Goal: Transaction & Acquisition: Purchase product/service

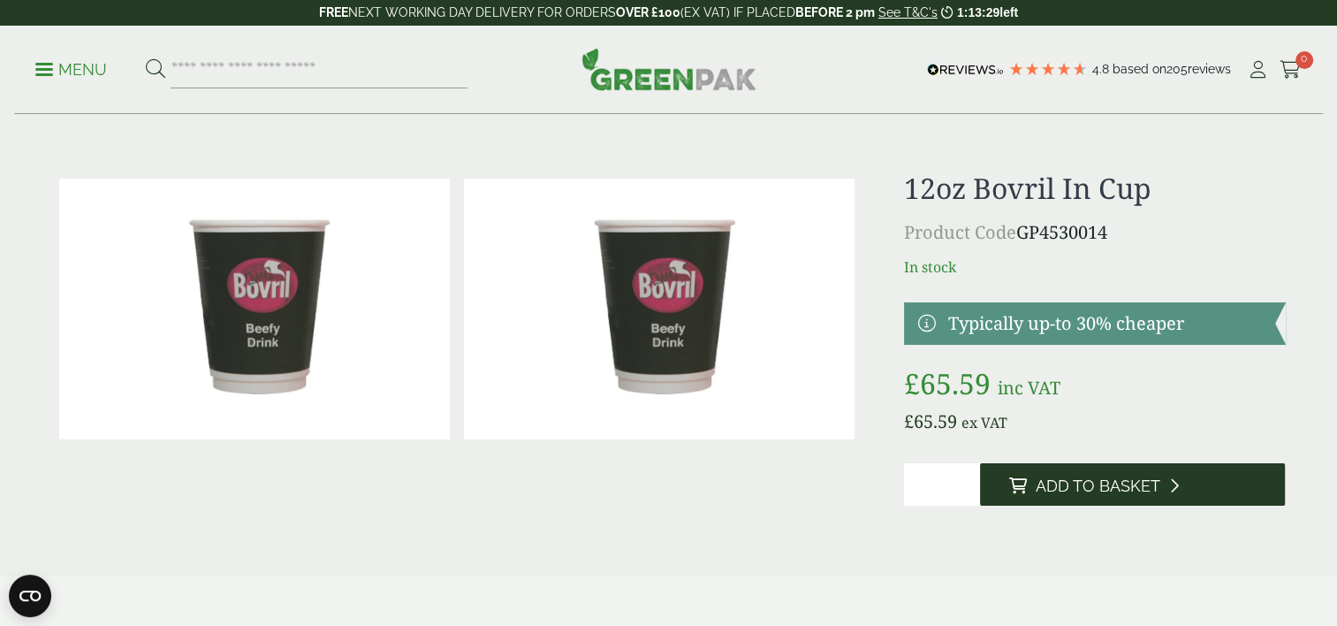
click at [1085, 479] on span "Add to Basket" at bounding box center [1097, 485] width 125 height 19
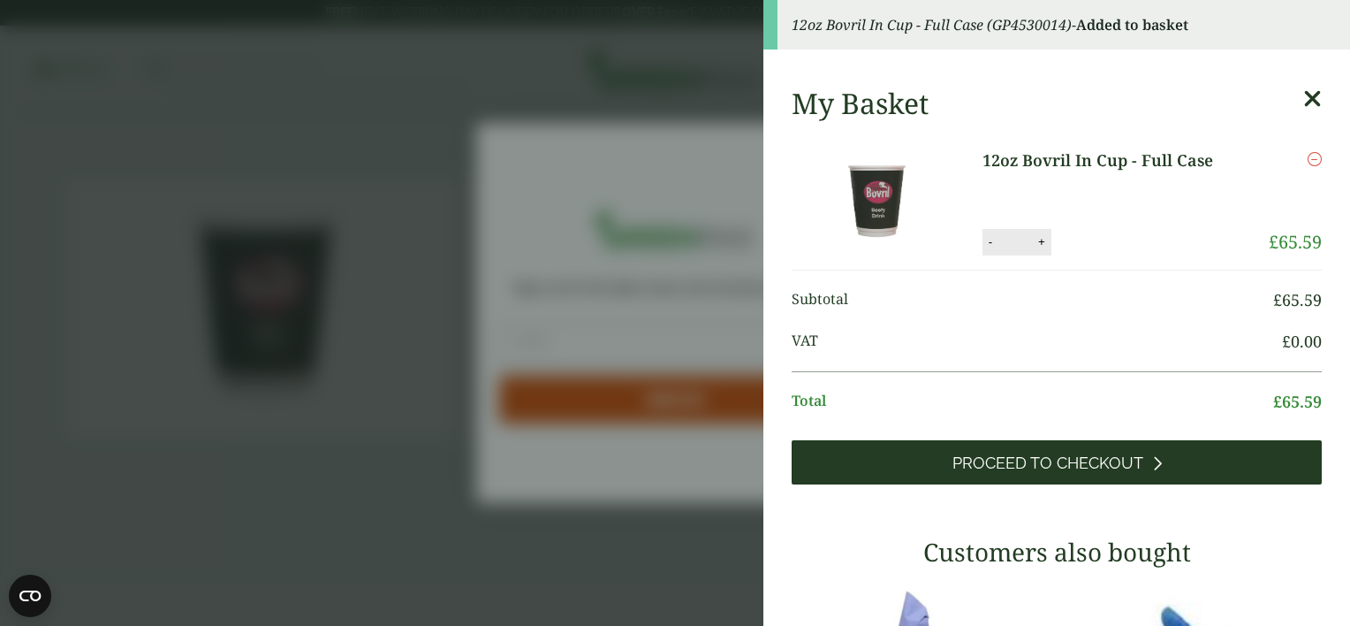
click at [1009, 459] on span "Proceed to Checkout" at bounding box center [1048, 462] width 191 height 19
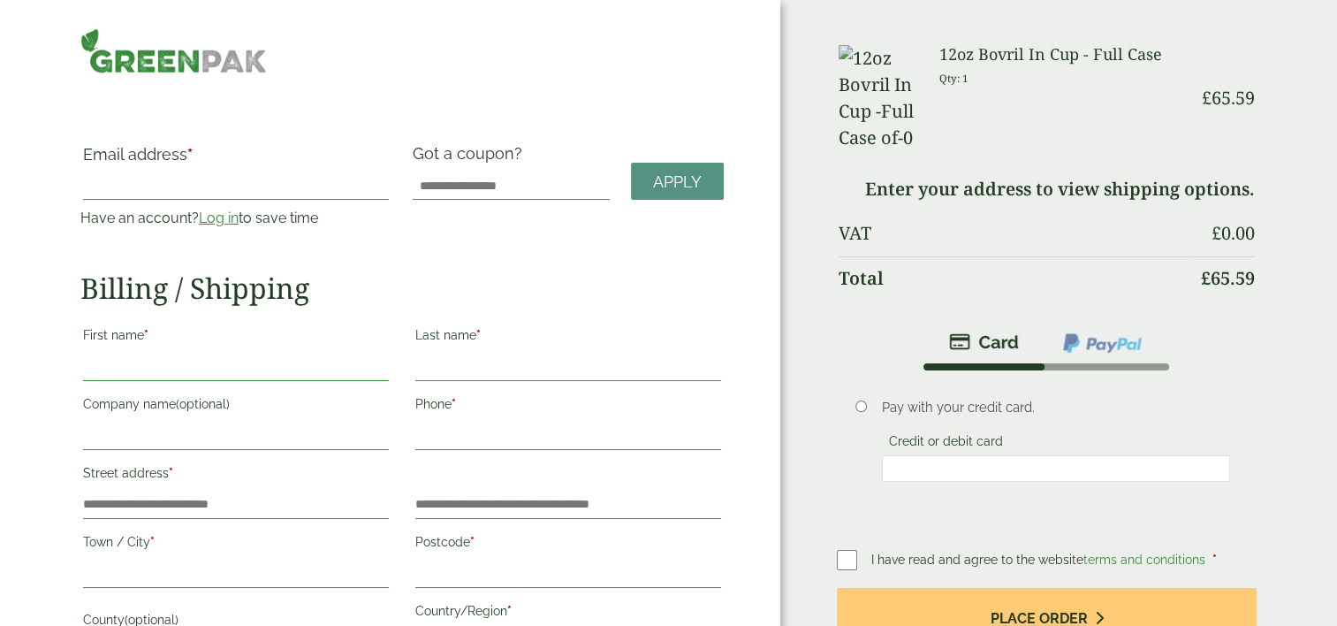
click at [279, 357] on input "First name *" at bounding box center [236, 367] width 306 height 28
type input "********"
click at [512, 357] on input "Last name *" at bounding box center [568, 367] width 306 height 28
type input "*"
type input "******"
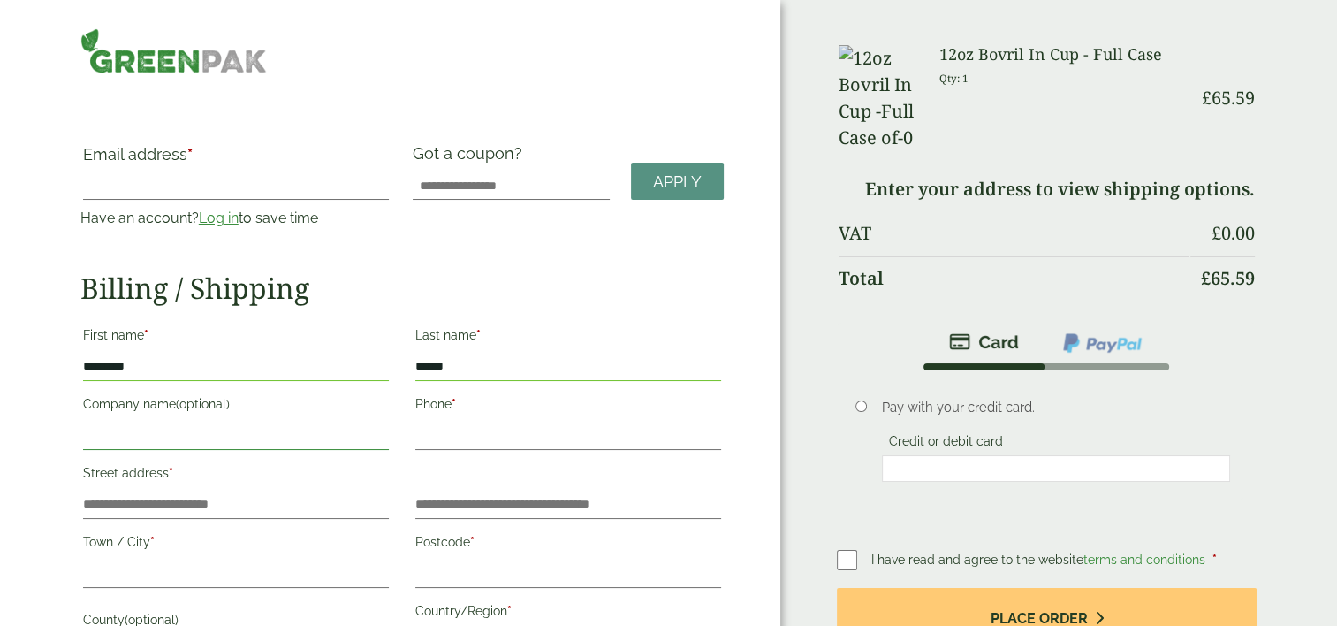
click at [255, 429] on input "Company name (optional)" at bounding box center [236, 435] width 306 height 28
click at [467, 433] on input "Phone *" at bounding box center [568, 435] width 306 height 28
click at [320, 436] on input "Company name (optional)" at bounding box center [236, 435] width 306 height 28
type input "**********"
click at [509, 445] on input "Phone *" at bounding box center [568, 435] width 306 height 28
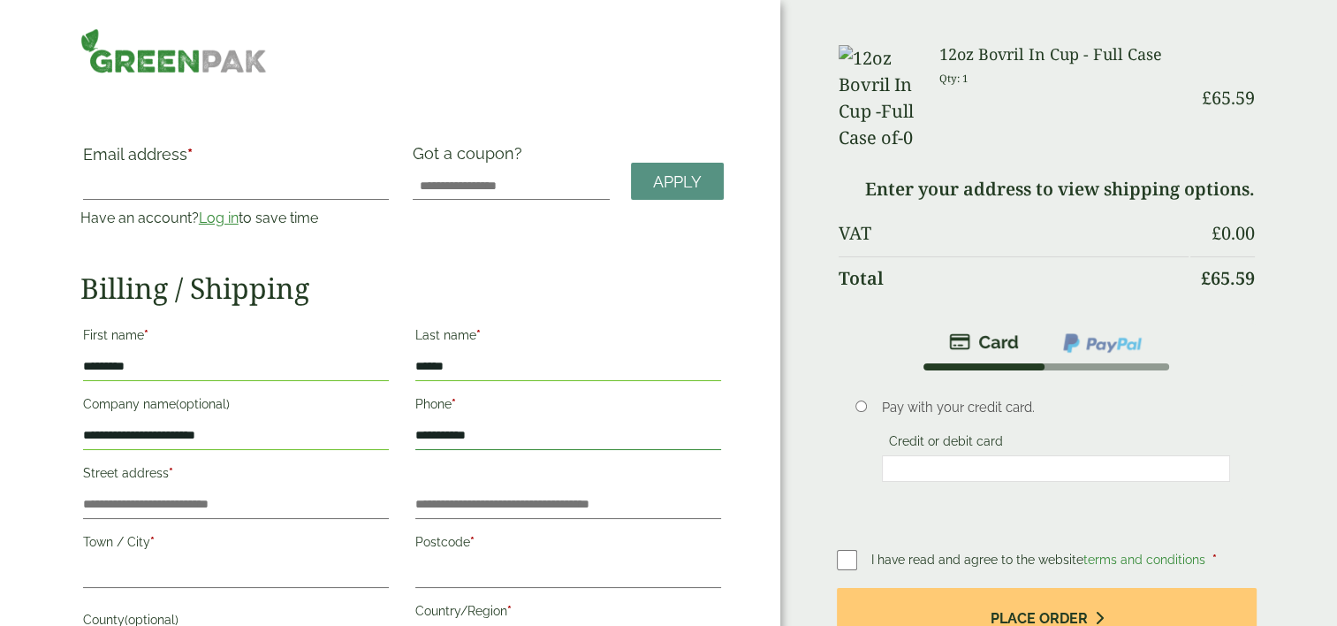
type input "**********"
click at [249, 507] on input "Street address *" at bounding box center [236, 504] width 306 height 28
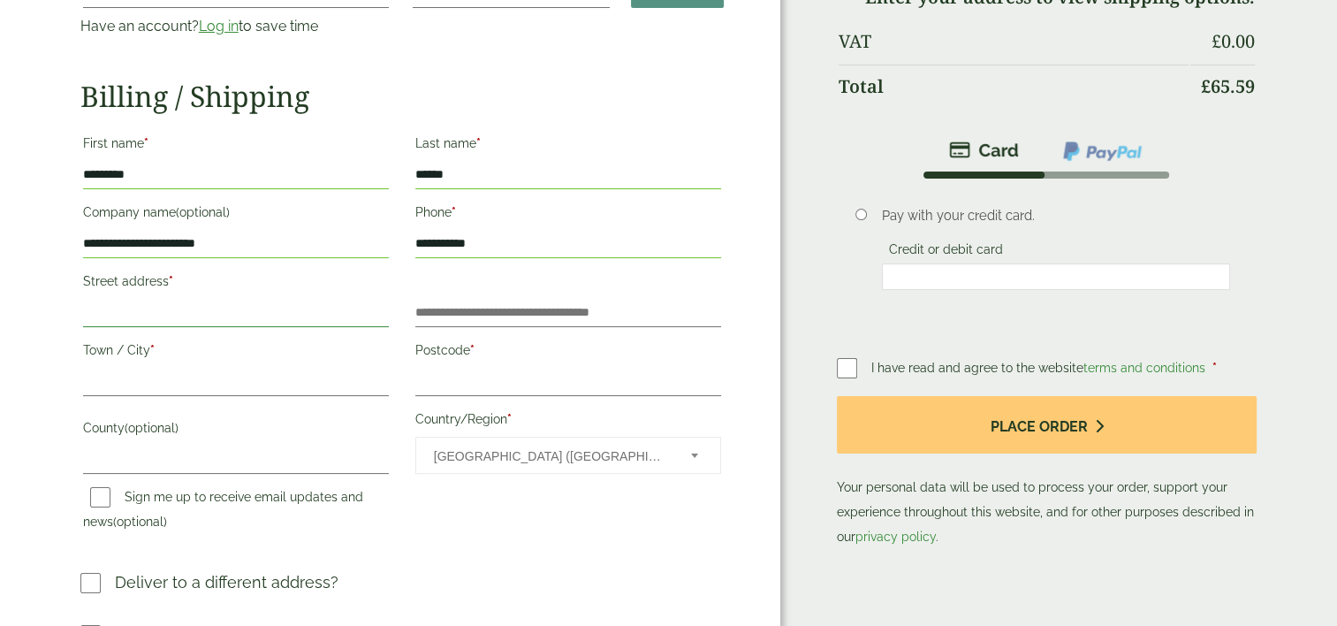
scroll to position [198, 0]
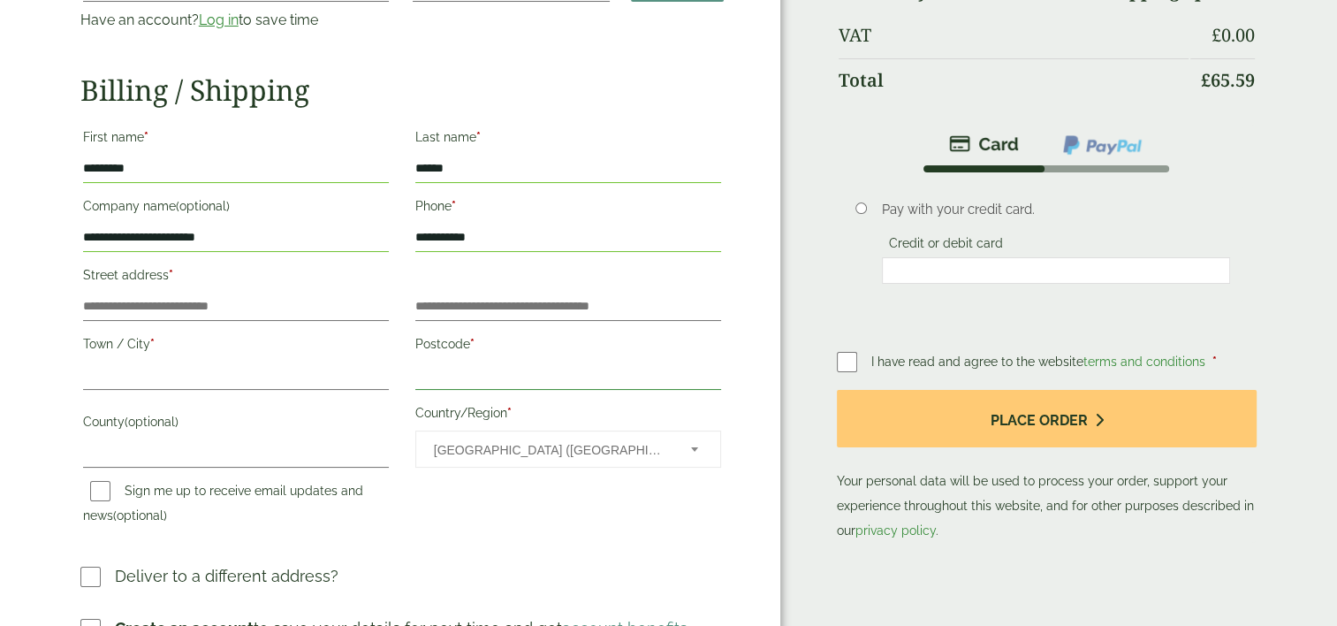
click at [502, 368] on input "Postcode *" at bounding box center [568, 375] width 306 height 28
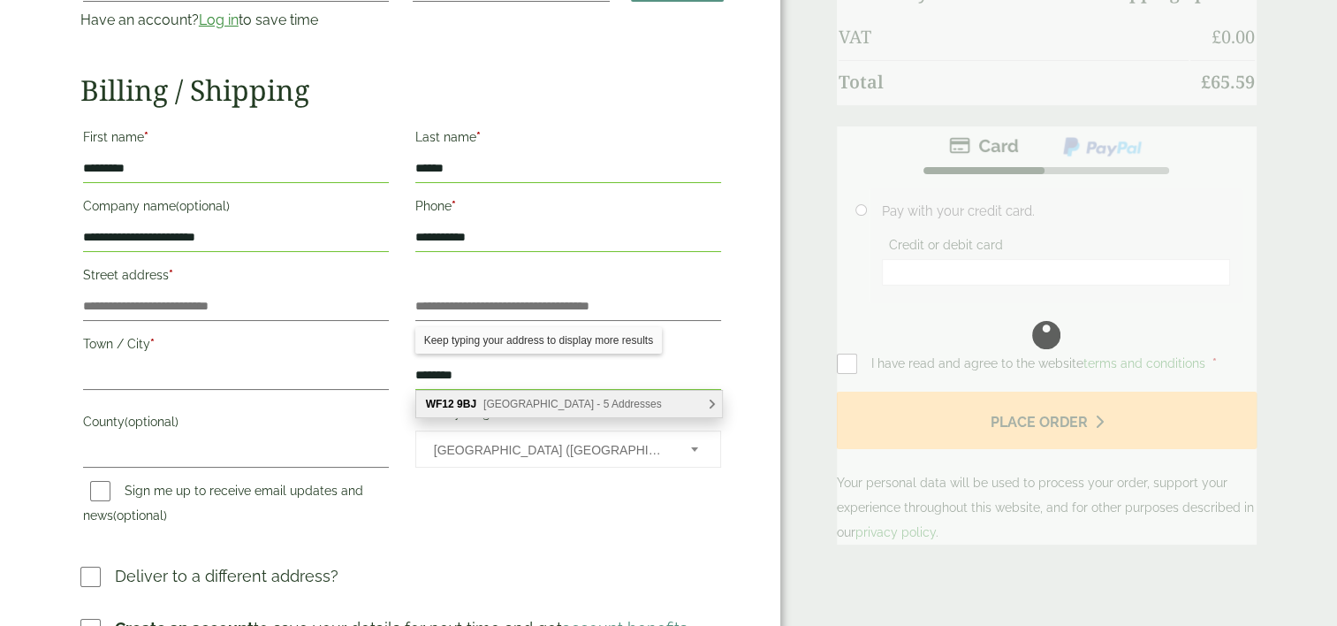
click at [528, 399] on span "Bretton Street, Dewsbury - 5 Addresses" at bounding box center [572, 404] width 178 height 12
type input "********"
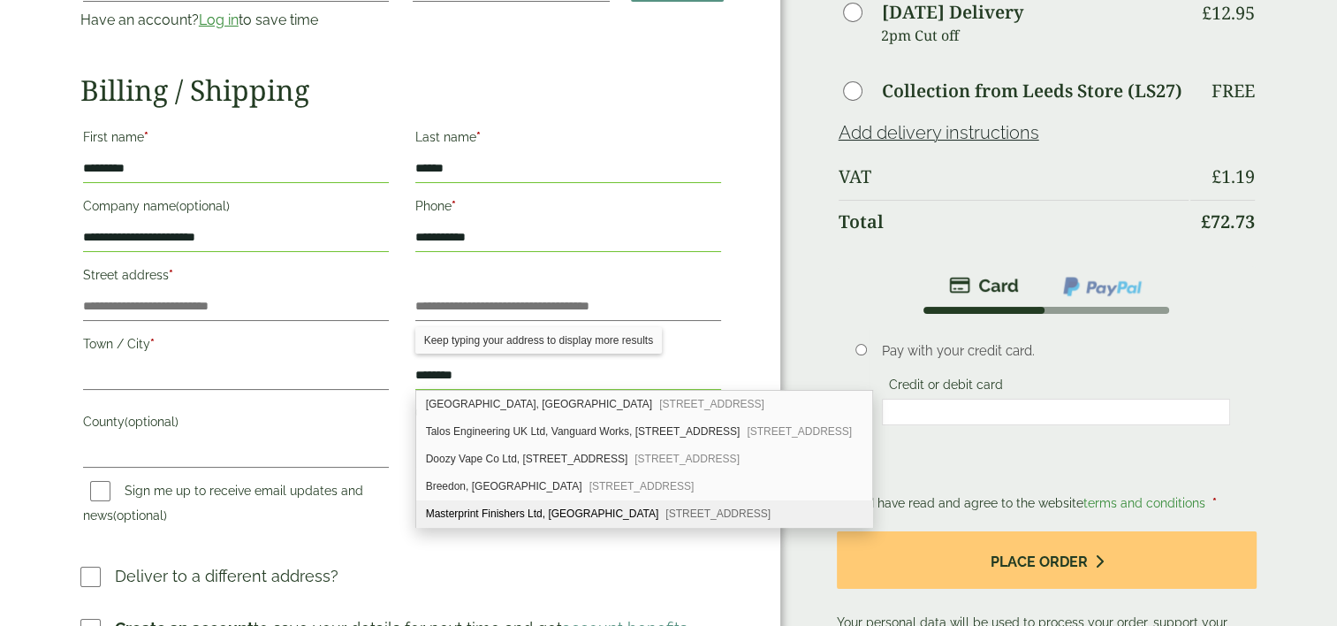
click at [512, 512] on div "Masterprint Finishers Ltd, Bretton Street Dewsbury, WF12 9BJ" at bounding box center [644, 513] width 456 height 27
type input "**********"
type input "********"
type input "**********"
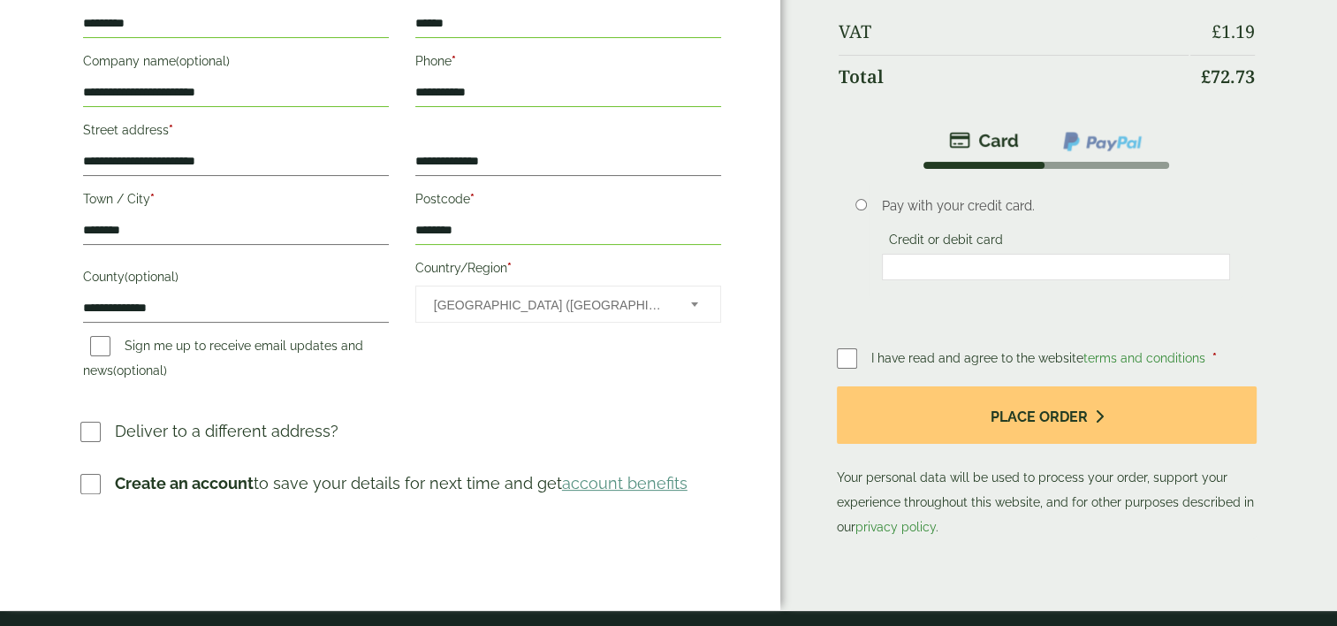
scroll to position [353, 0]
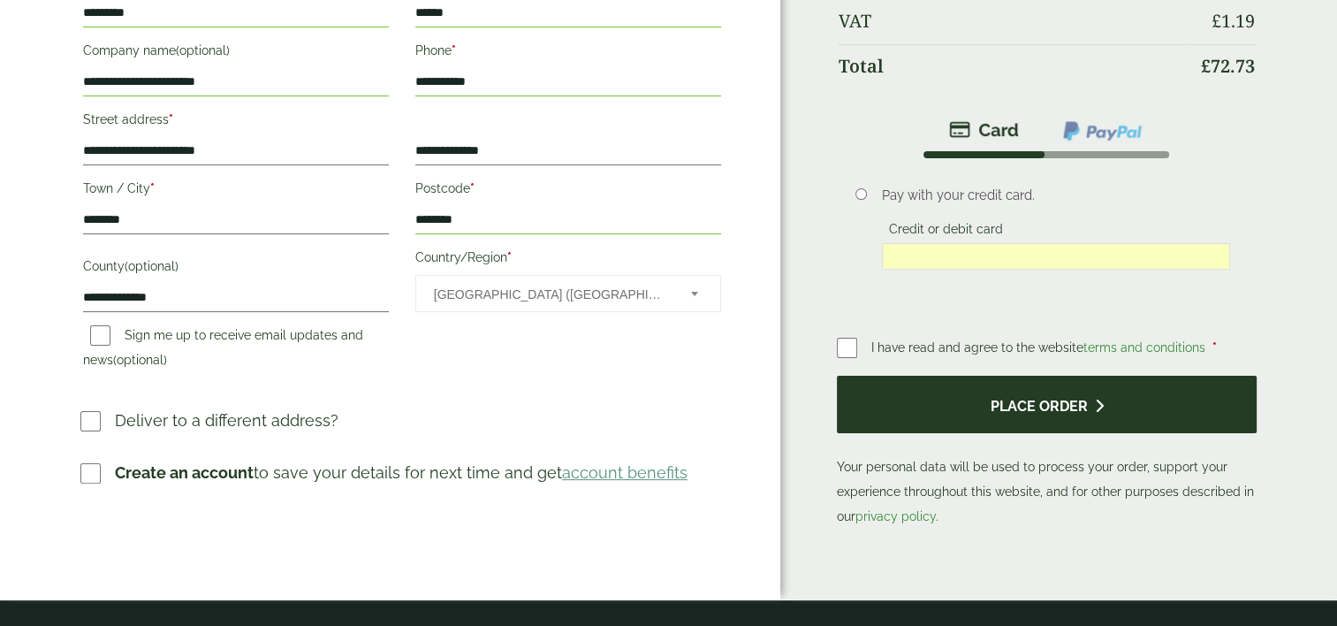
click at [1097, 402] on icon "submit" at bounding box center [1098, 406] width 9 height 14
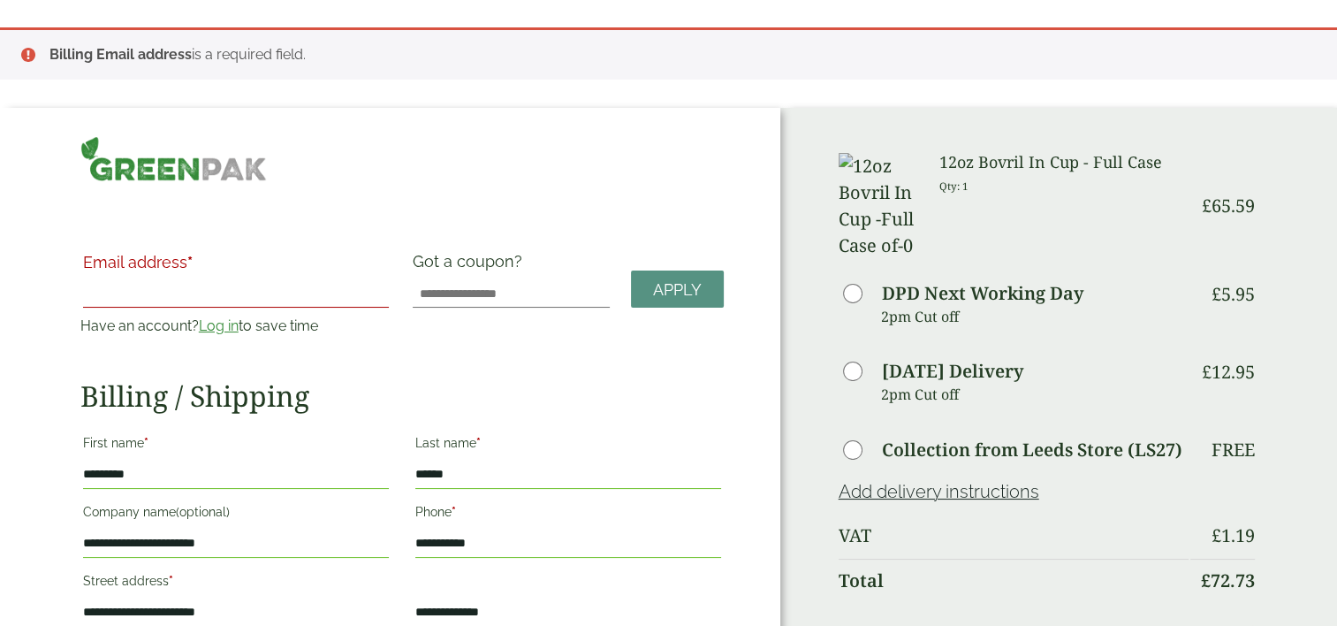
scroll to position [47, 0]
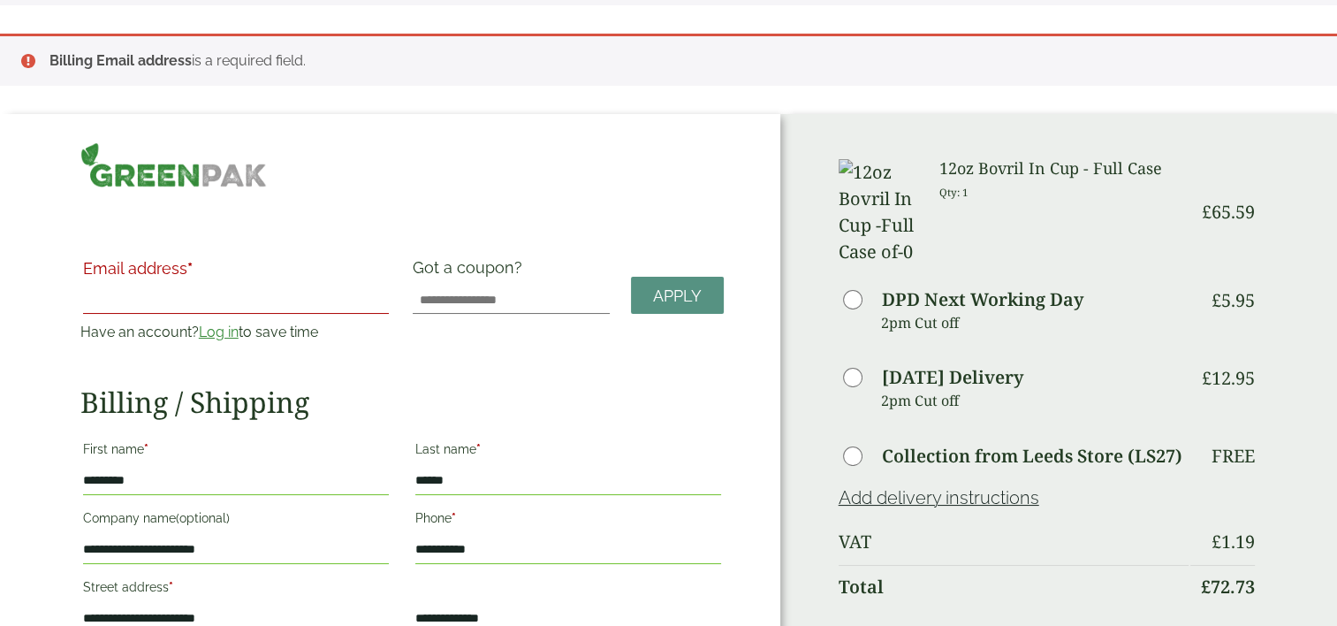
click at [968, 188] on p "Qty: 1" at bounding box center [1063, 191] width 249 height 27
click at [965, 188] on small "Qty: 1" at bounding box center [953, 192] width 29 height 13
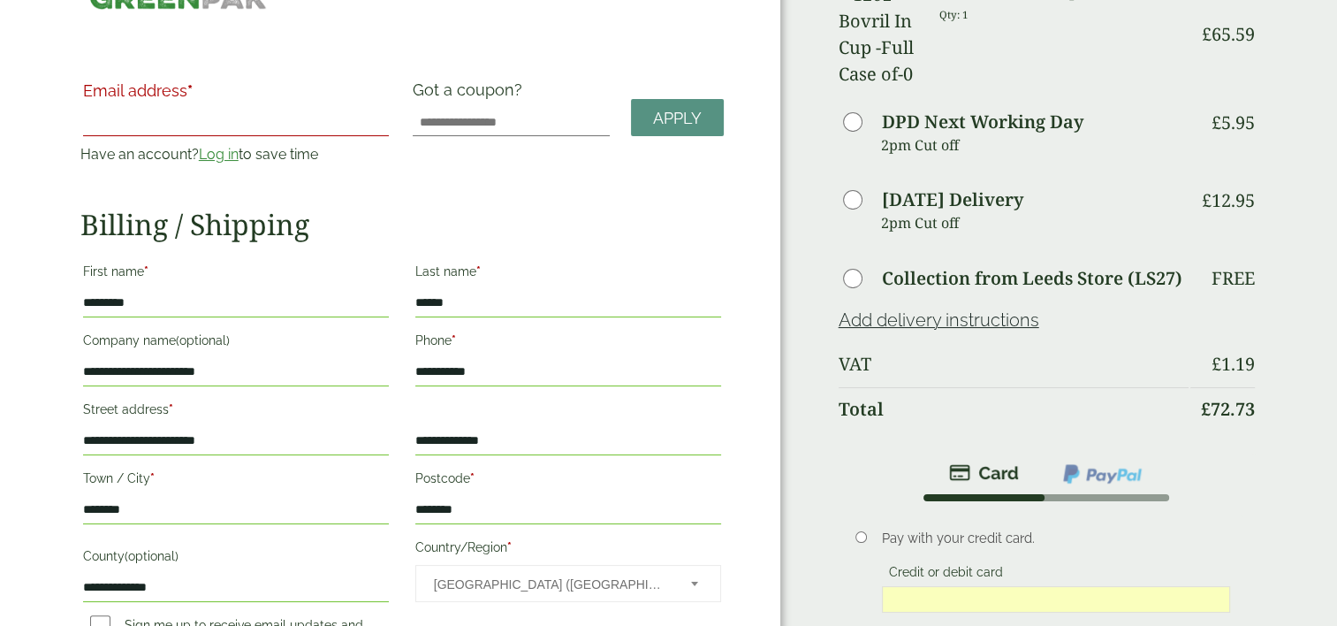
scroll to position [0, 0]
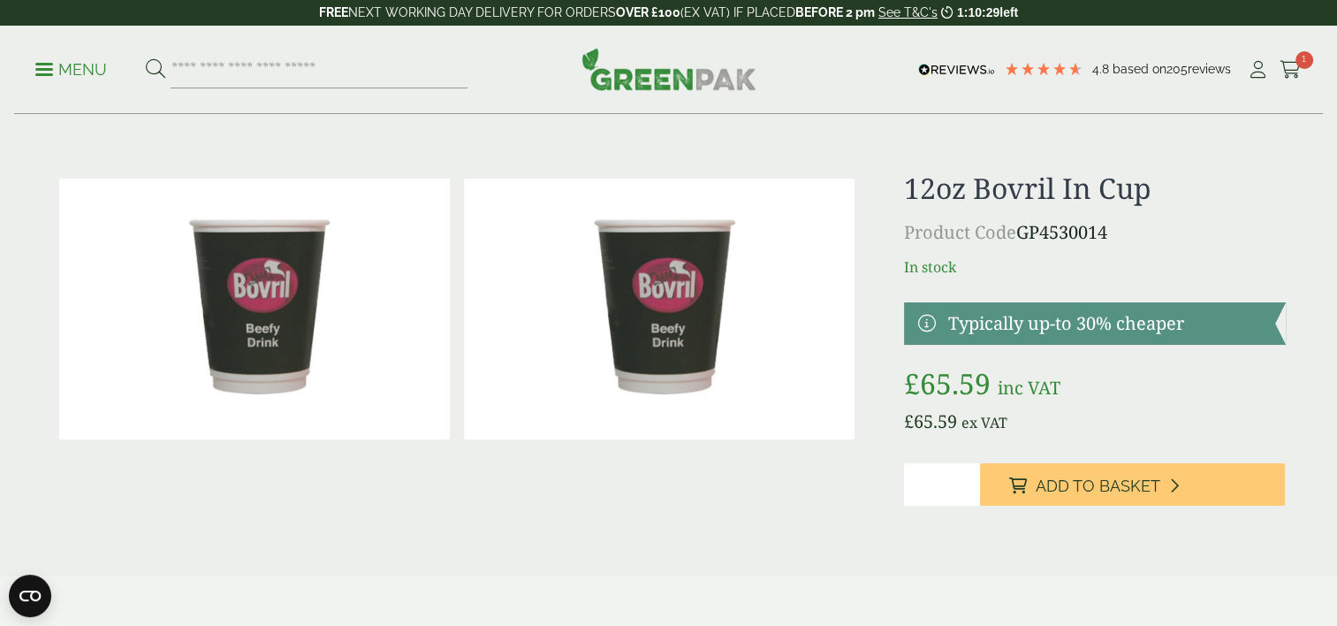
click at [954, 488] on input "*" at bounding box center [942, 484] width 76 height 42
click at [961, 477] on input "*" at bounding box center [942, 484] width 76 height 42
type input "*"
click at [965, 487] on input "*" at bounding box center [942, 484] width 76 height 42
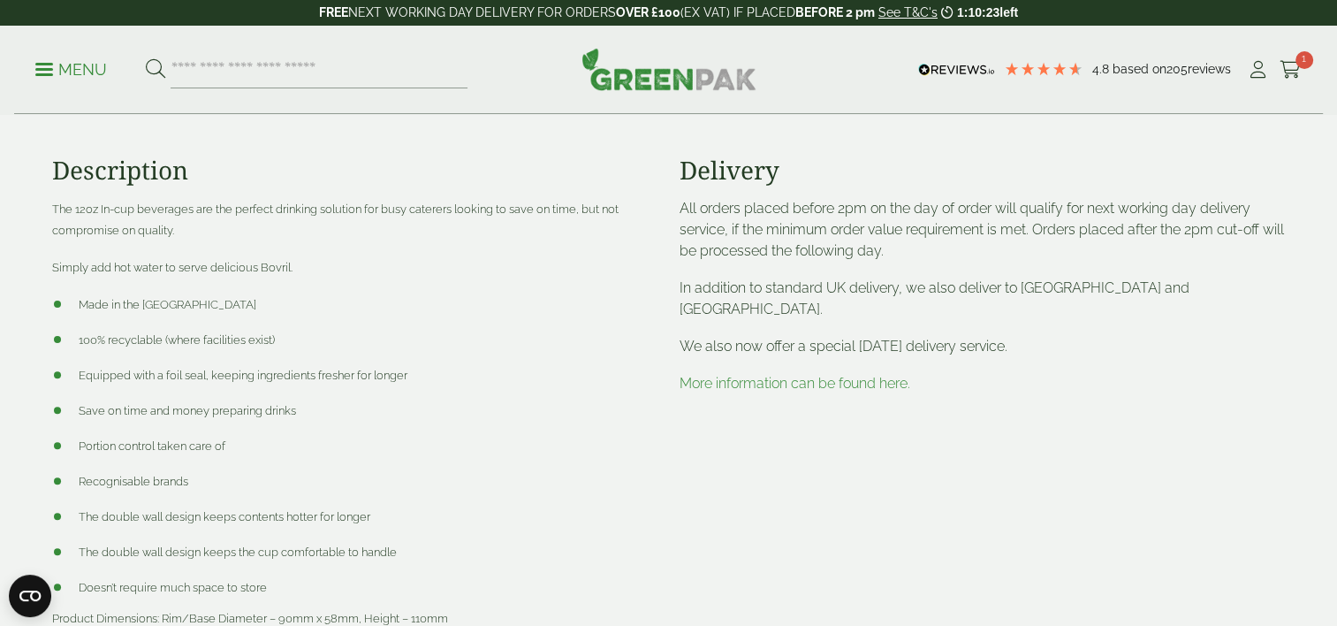
scroll to position [482, 0]
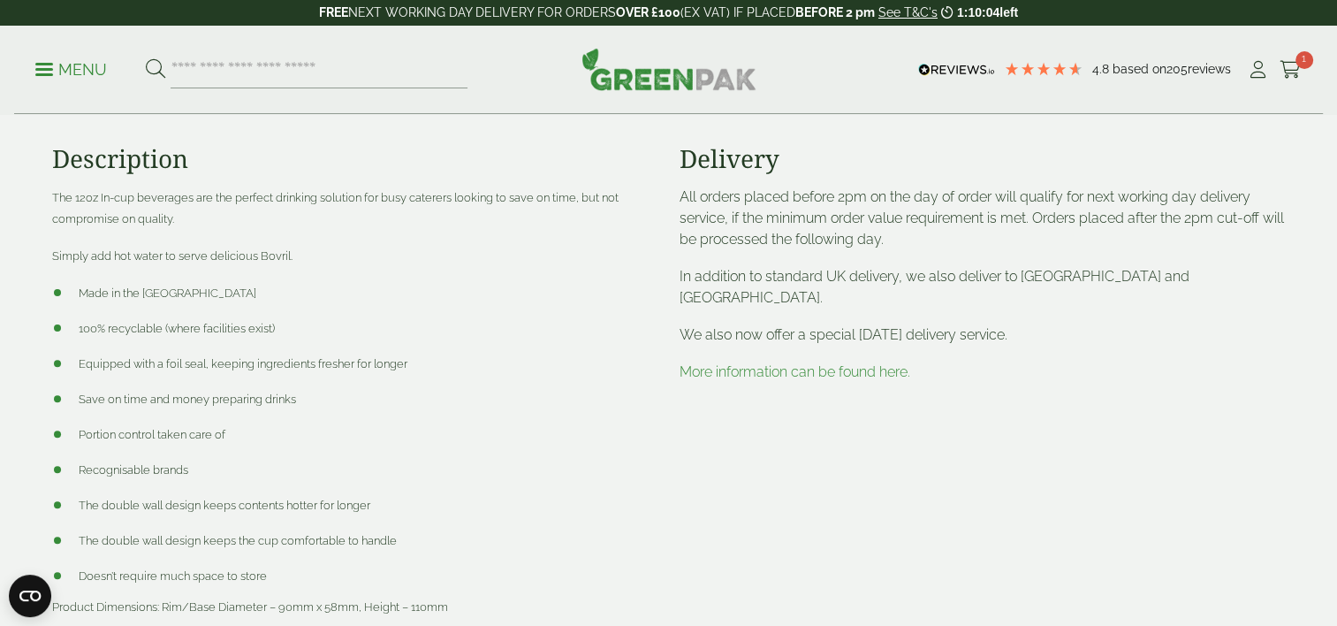
click at [893, 363] on link "More information can be found here." at bounding box center [794, 371] width 231 height 17
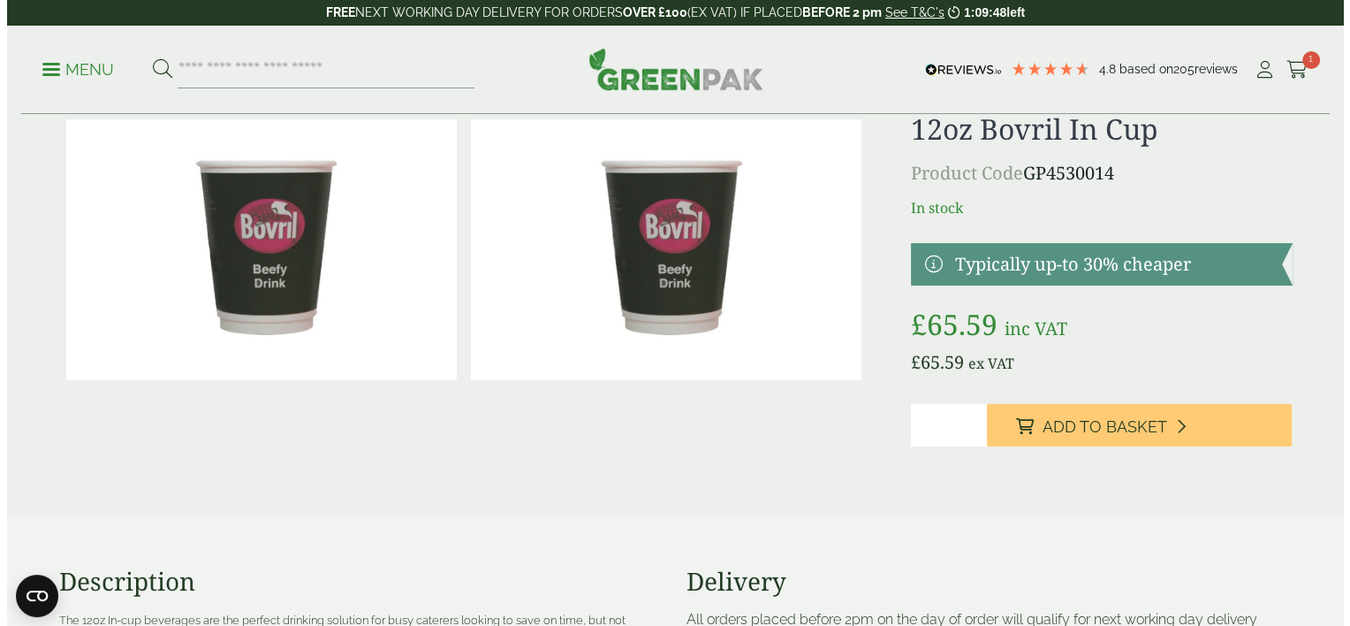
scroll to position [46, 0]
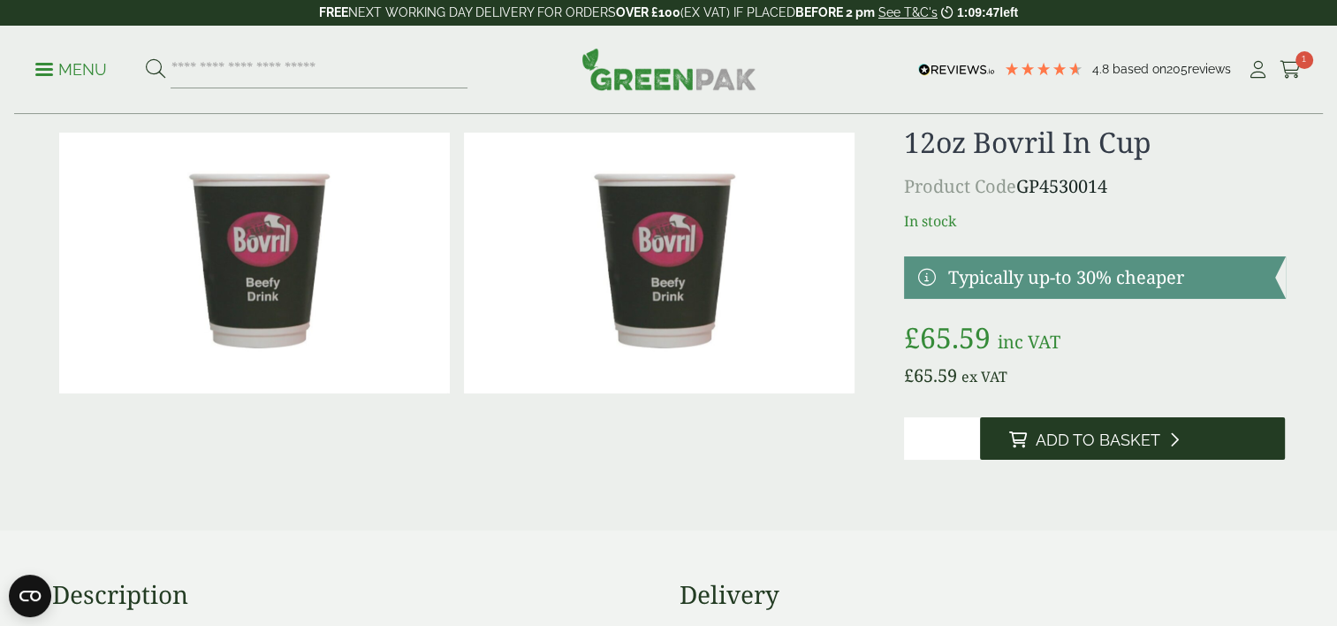
click at [1087, 436] on span "Add to Basket" at bounding box center [1097, 439] width 125 height 19
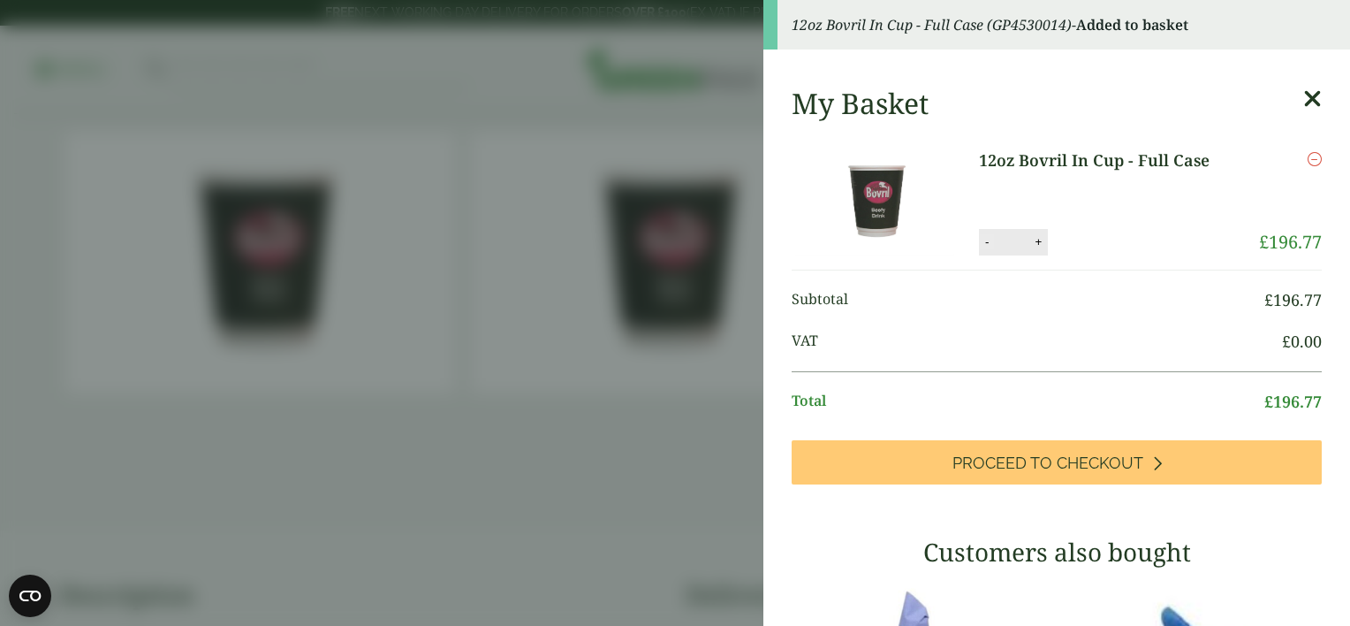
click at [981, 244] on button "-" at bounding box center [987, 241] width 14 height 15
type input "*"
click at [1078, 242] on button "Update" at bounding box center [1095, 242] width 88 height 27
click at [980, 244] on button "-" at bounding box center [987, 241] width 14 height 15
type input "*"
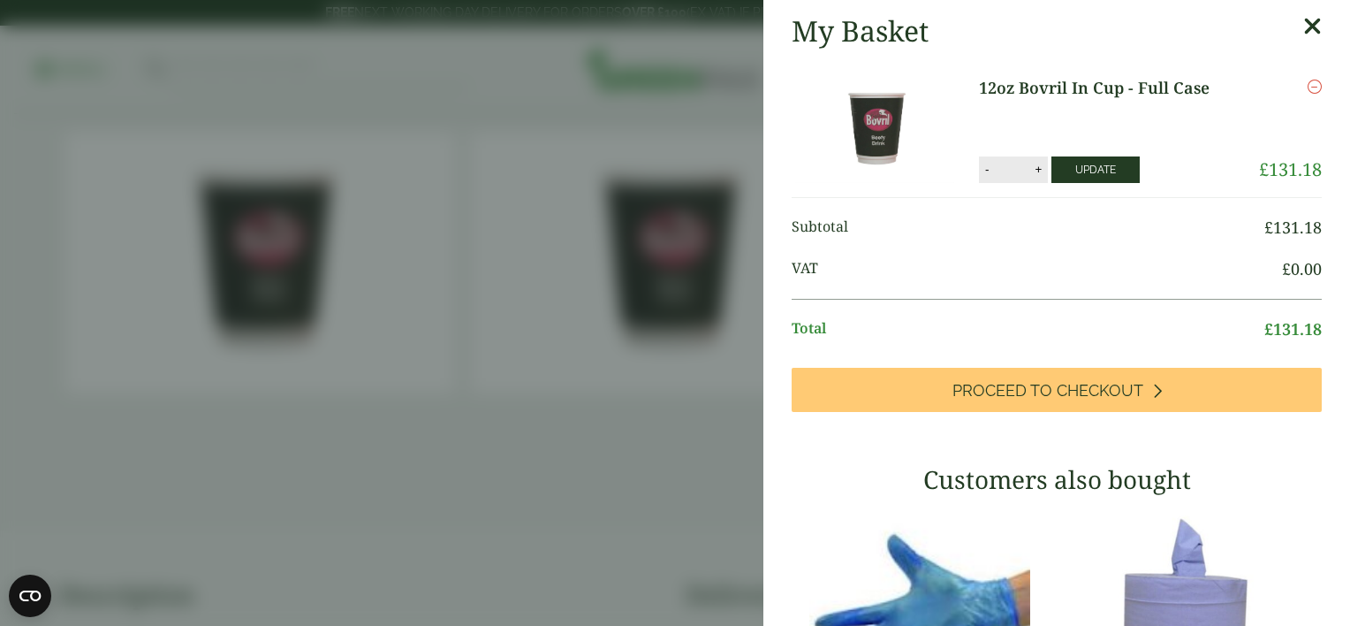
click at [1110, 173] on button "Update" at bounding box center [1095, 169] width 88 height 27
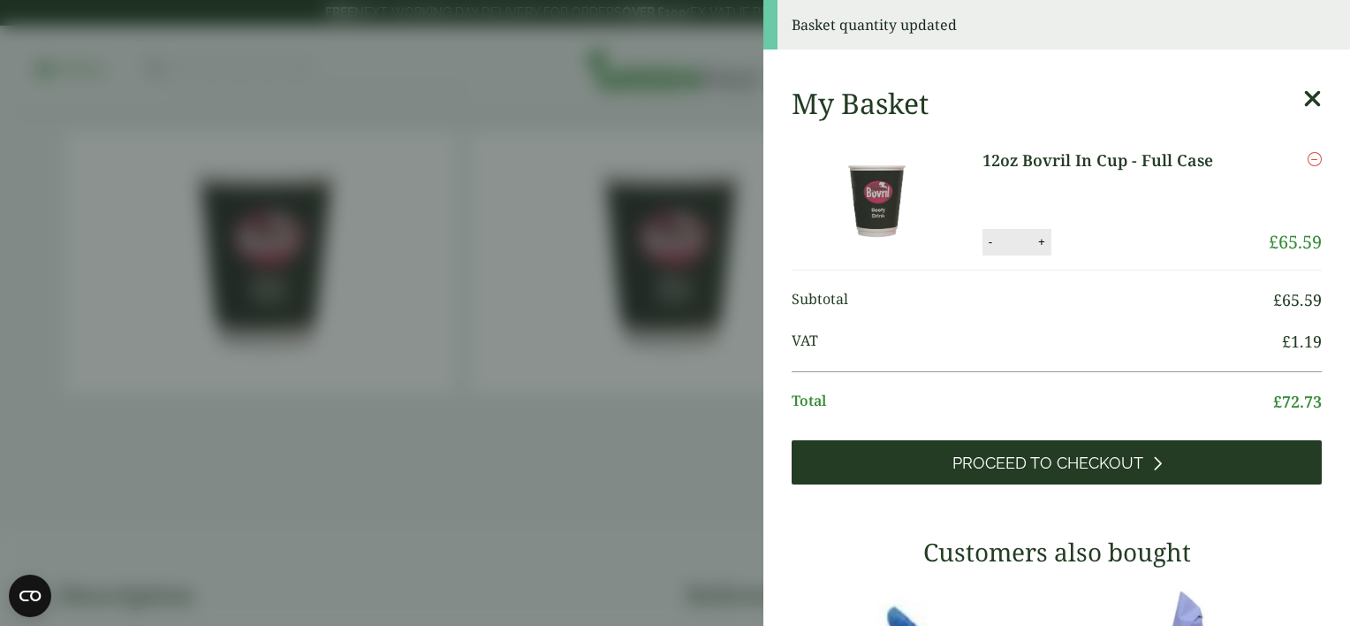
click at [1073, 455] on span "Proceed to Checkout" at bounding box center [1048, 462] width 191 height 19
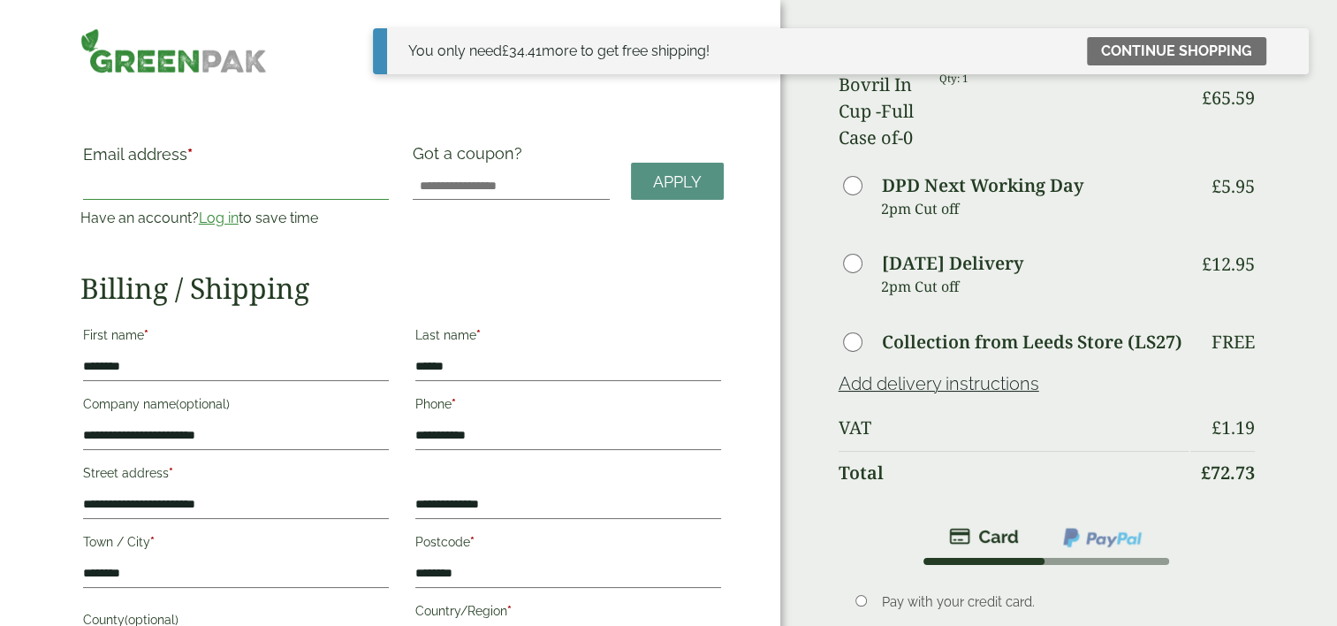
click at [298, 180] on input "Email address *" at bounding box center [236, 185] width 306 height 28
type input "**********"
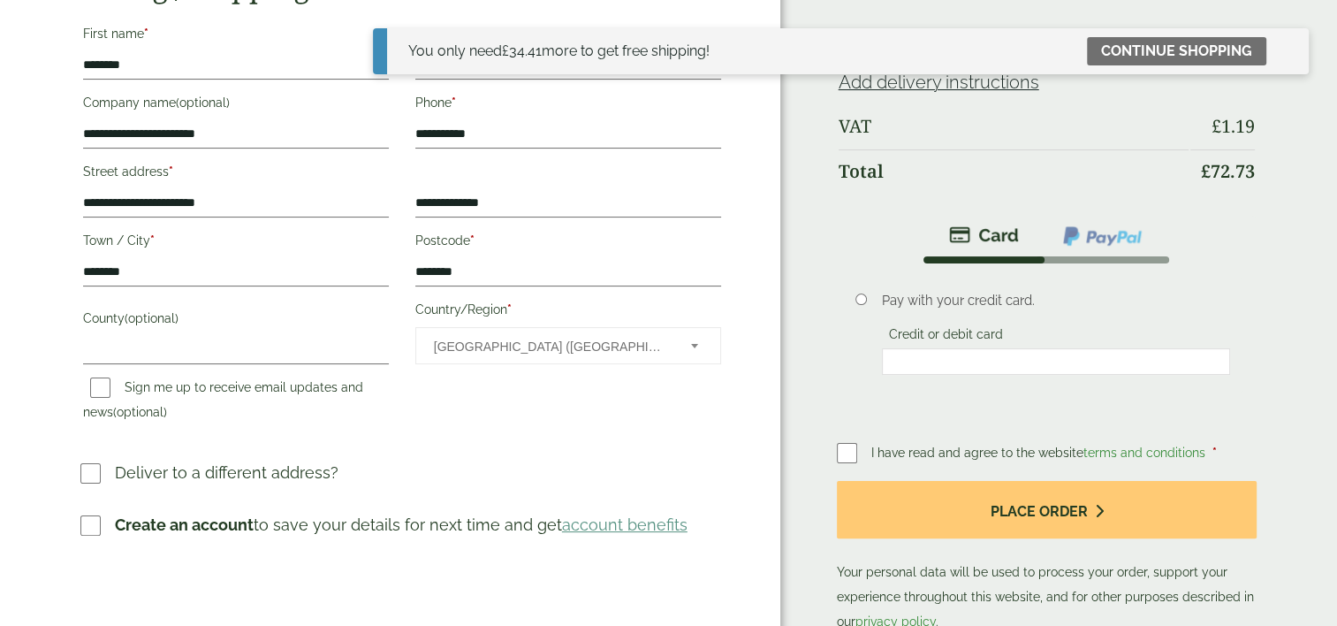
scroll to position [307, 0]
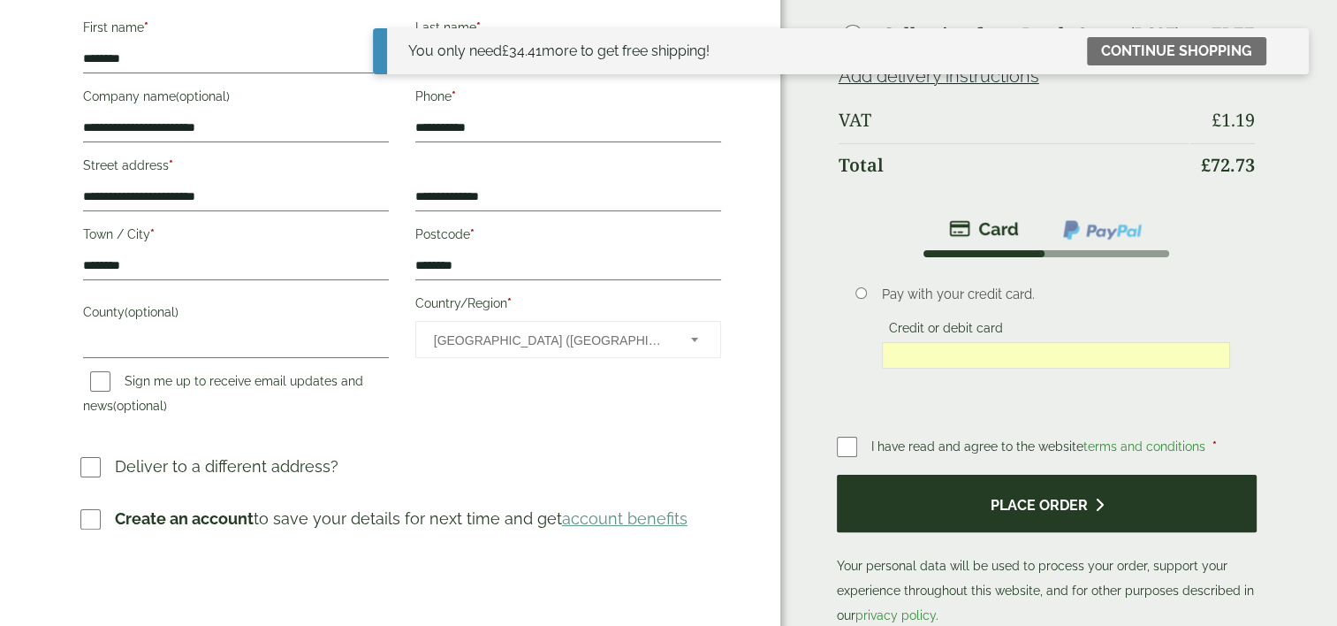
click at [945, 474] on button "Place order" at bounding box center [1047, 502] width 421 height 57
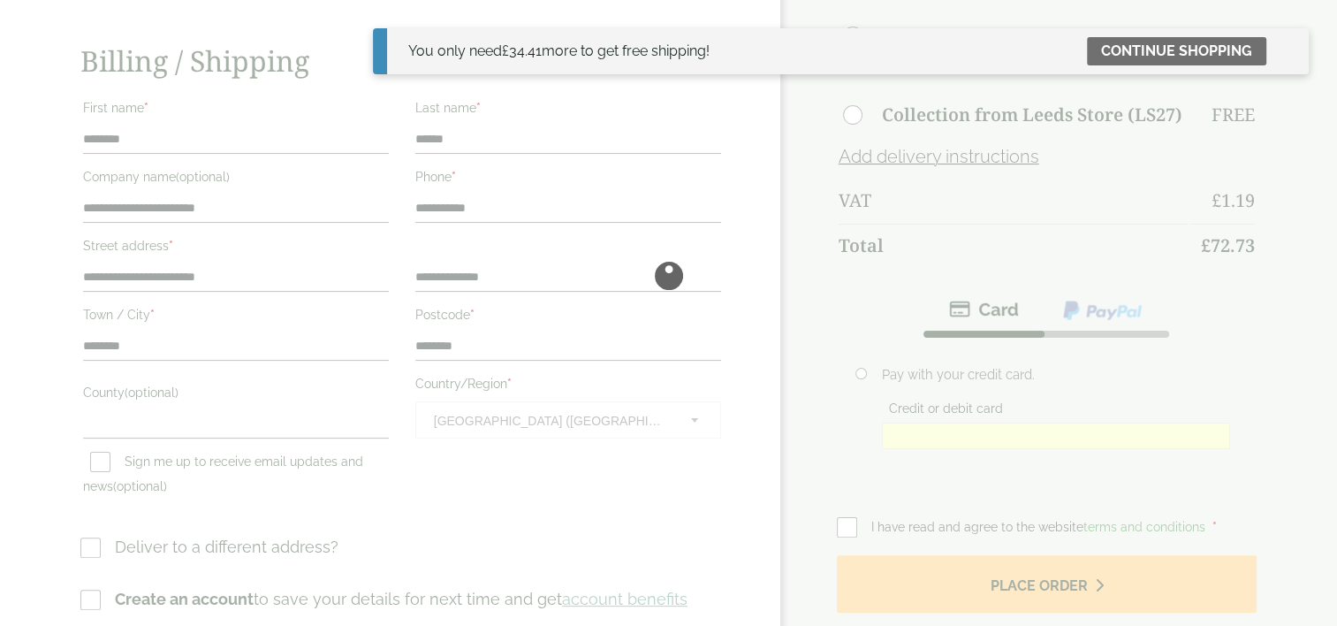
scroll to position [0, 0]
